Goal: Use online tool/utility

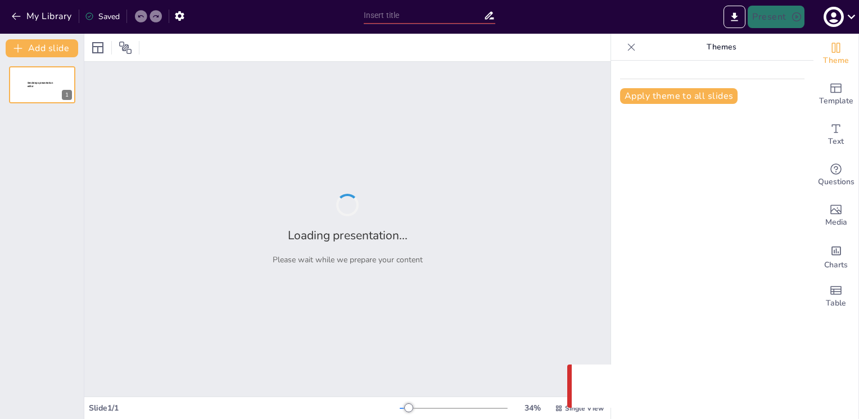
type input "Exploring Symbolism and Motifs in The Turn of the Screw: Chapters 1-8 Recap"
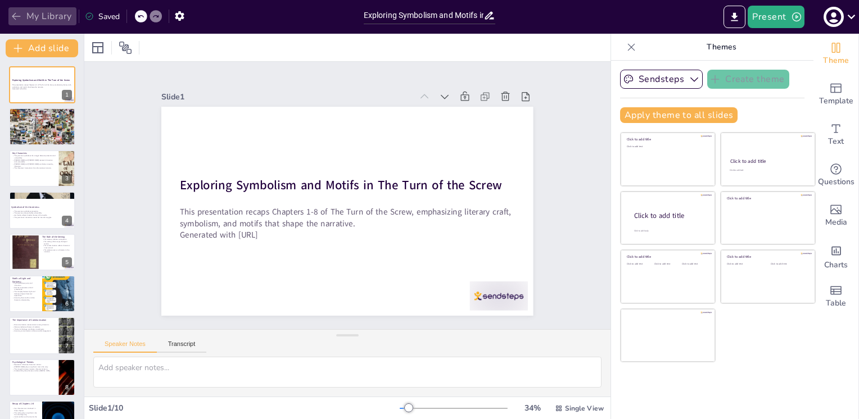
click at [20, 18] on icon "button" at bounding box center [16, 16] width 11 height 11
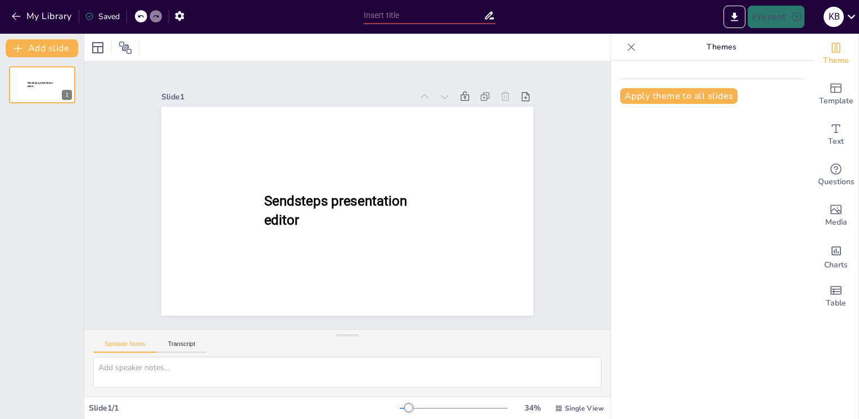
type input "The Role of Nature and Isolation in Frankenstein's Fourth Chapter"
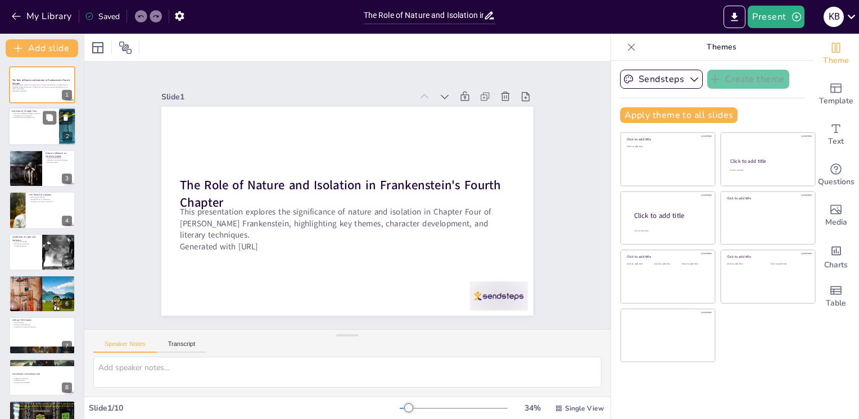
click at [38, 127] on div at bounding box center [41, 127] width 67 height 38
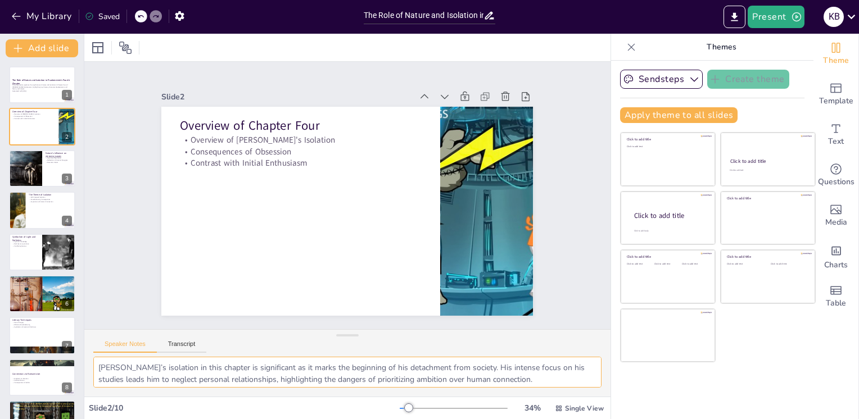
drag, startPoint x: 464, startPoint y: 380, endPoint x: 86, endPoint y: 333, distance: 380.7
click at [86, 333] on div "Speaker Notes Transcript Victor’s isolation in this chapter is significant as i…" at bounding box center [347, 363] width 526 height 67
click at [27, 168] on div at bounding box center [25, 169] width 58 height 38
type textarea "Nature serves as an inspiration for Victor, igniting his passion for science. H…"
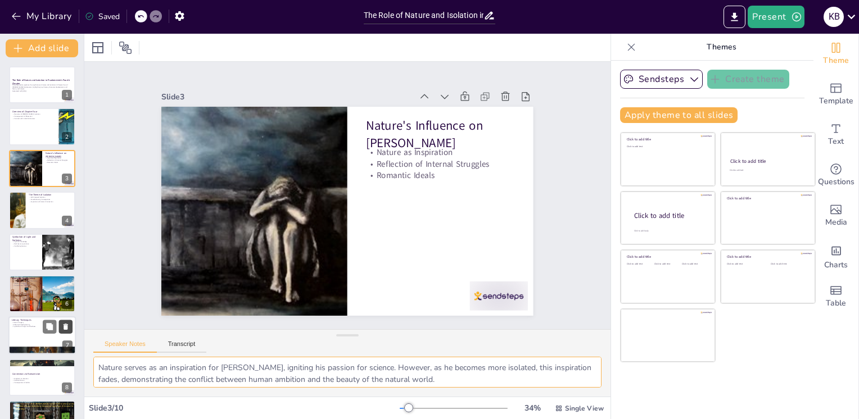
drag, startPoint x: 479, startPoint y: 377, endPoint x: 65, endPoint y: 327, distance: 416.9
click at [65, 327] on div "Document fonts Akatab Recently used Akatab Popular fonts Lato Montserrat Open S…" at bounding box center [429, 227] width 859 height 386
